Goal: Information Seeking & Learning: Learn about a topic

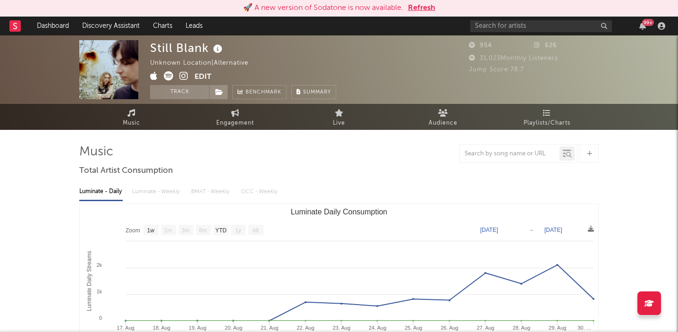
select select "1w"
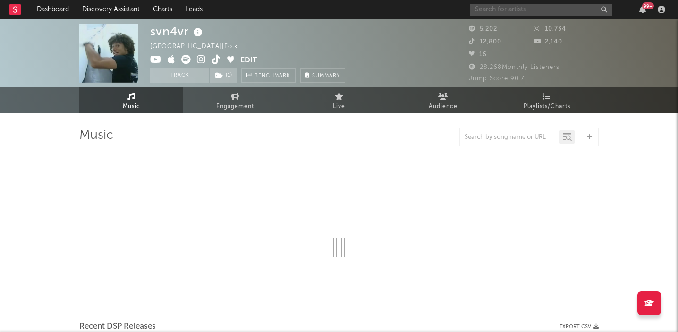
select select "1w"
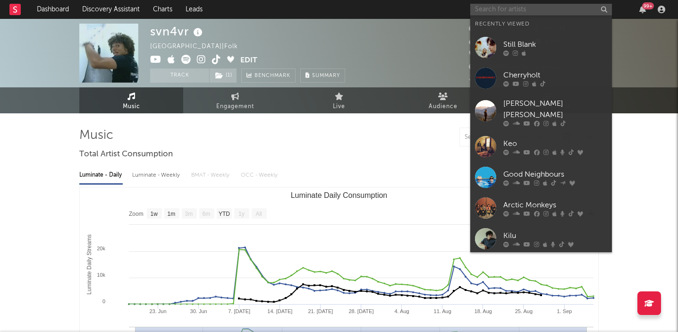
click at [493, 10] on input "text" at bounding box center [541, 10] width 142 height 12
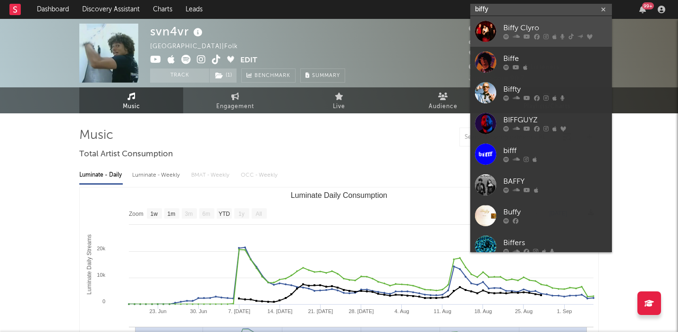
type input "biffy"
click at [515, 29] on div "Biffy Clyro" at bounding box center [555, 28] width 104 height 11
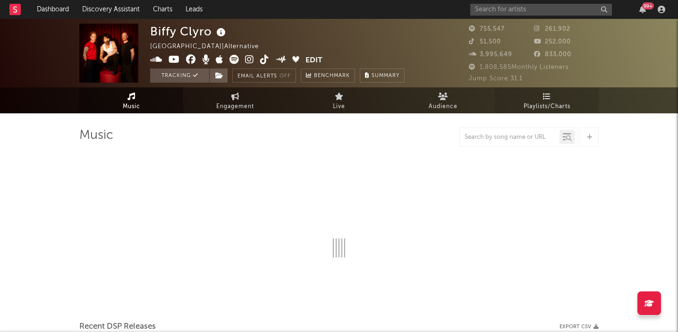
select select "6m"
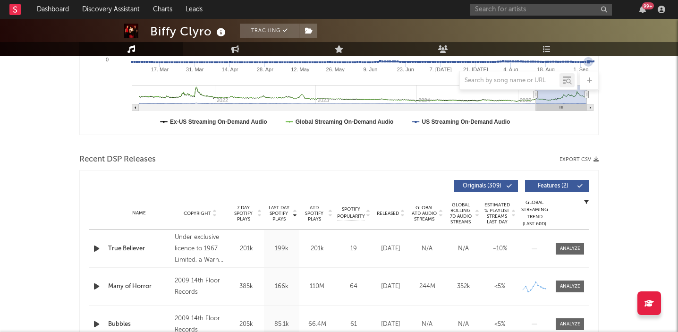
scroll to position [246, 0]
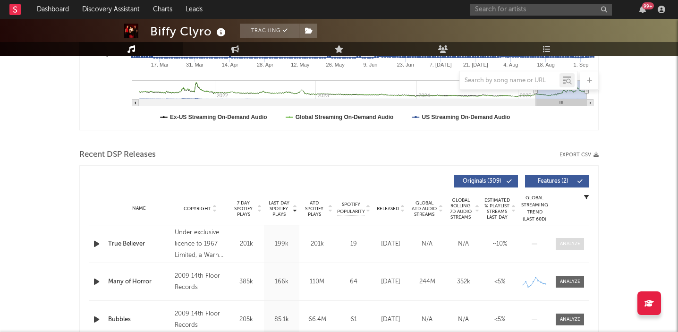
click at [568, 243] on div at bounding box center [570, 243] width 20 height 7
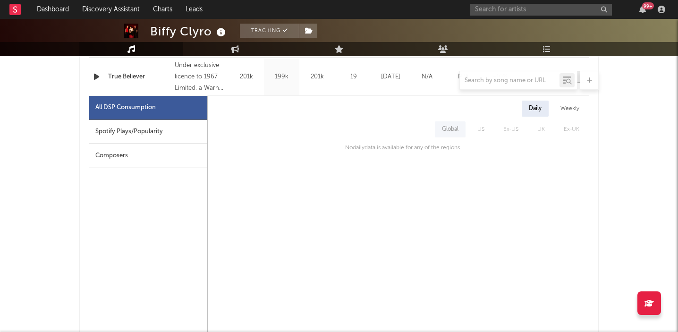
scroll to position [421, 0]
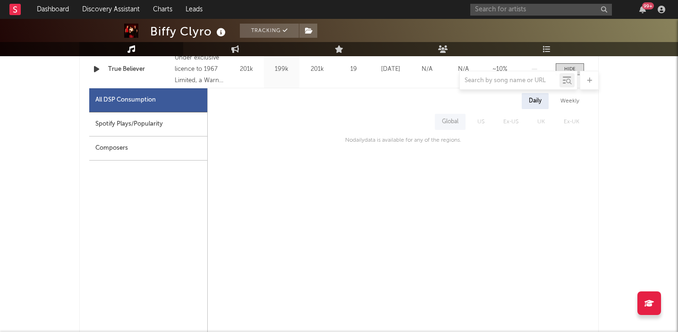
click at [116, 123] on div "Spotify Plays/Popularity" at bounding box center [148, 124] width 118 height 24
select select "1w"
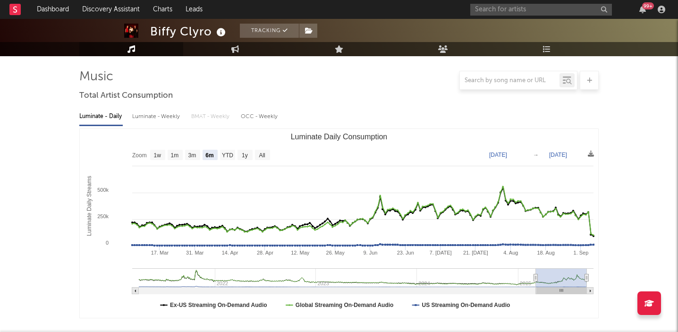
scroll to position [0, 0]
